Goal: Communication & Community: Connect with others

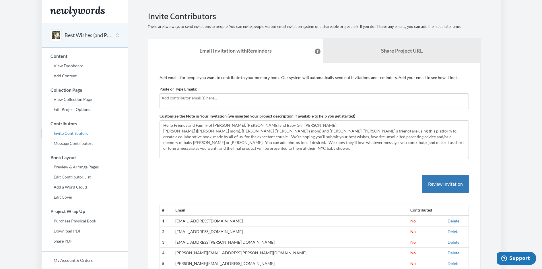
click at [239, 97] on input "text" at bounding box center [314, 98] width 305 height 6
click at [174, 98] on input "text" at bounding box center [314, 98] width 305 height 6
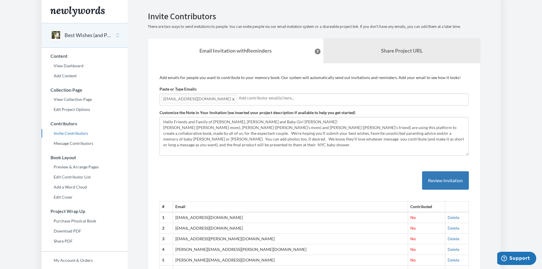
click at [162, 99] on span "[EMAIL_ADDRESS][DOMAIN_NAME]" at bounding box center [199, 99] width 75 height 8
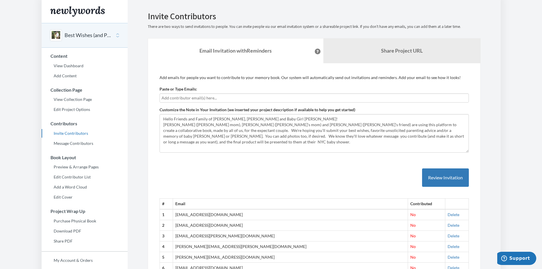
click at [177, 100] on input "text" at bounding box center [314, 98] width 305 height 6
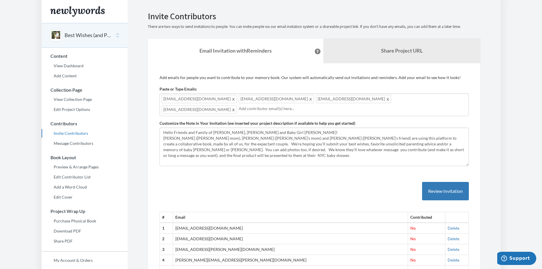
click at [403, 99] on div "[EMAIL_ADDRESS][DOMAIN_NAME] [DOMAIN_NAME][EMAIL_ADDRESS][DOMAIN_NAME] [EMAIL_A…" at bounding box center [314, 104] width 309 height 23
click at [457, 98] on div "[EMAIL_ADDRESS][DOMAIN_NAME] [DOMAIN_NAME][EMAIL_ADDRESS][DOMAIN_NAME] [EMAIL_A…" at bounding box center [314, 104] width 309 height 23
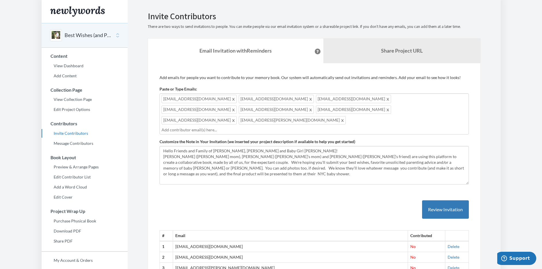
click at [353, 127] on input "text" at bounding box center [314, 130] width 305 height 6
click at [453, 200] on button "Review Invitation" at bounding box center [445, 209] width 47 height 19
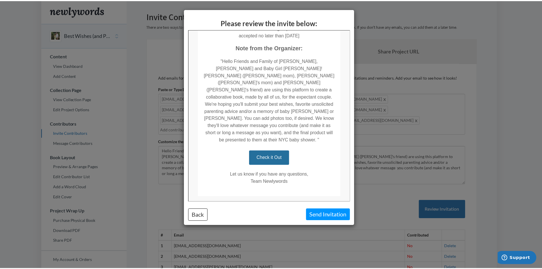
scroll to position [112, 0]
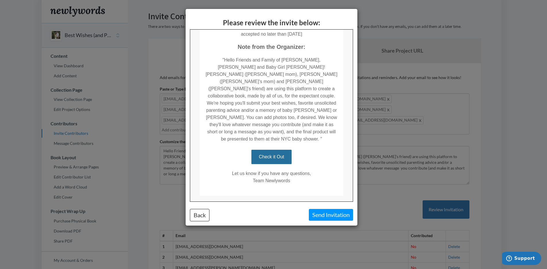
click at [339, 214] on button "Send Invitation" at bounding box center [331, 215] width 44 height 12
